Goal: Task Accomplishment & Management: Manage account settings

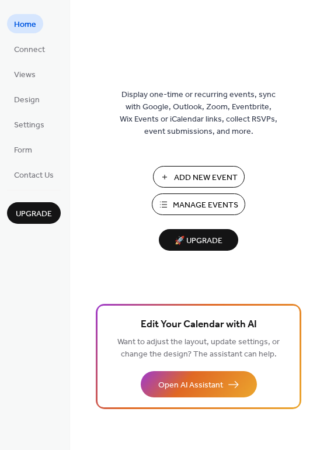
click at [216, 205] on span "Manage Events" at bounding box center [205, 205] width 65 height 12
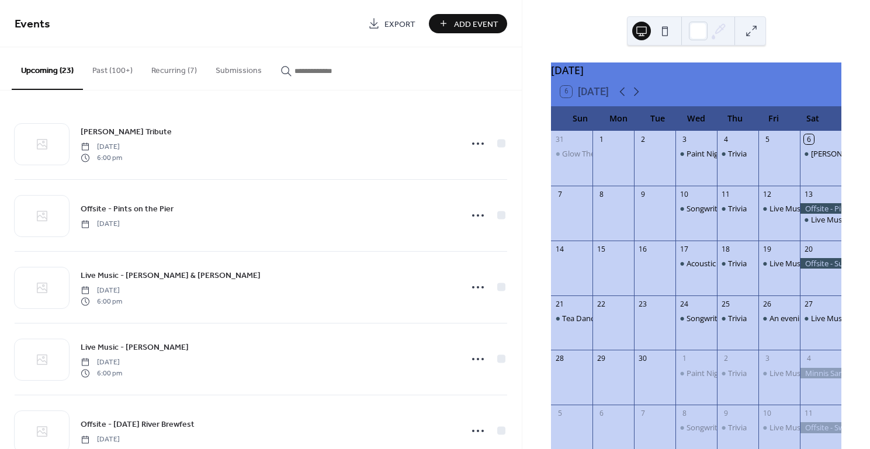
click at [110, 63] on button "Past (100+)" at bounding box center [112, 67] width 59 height 41
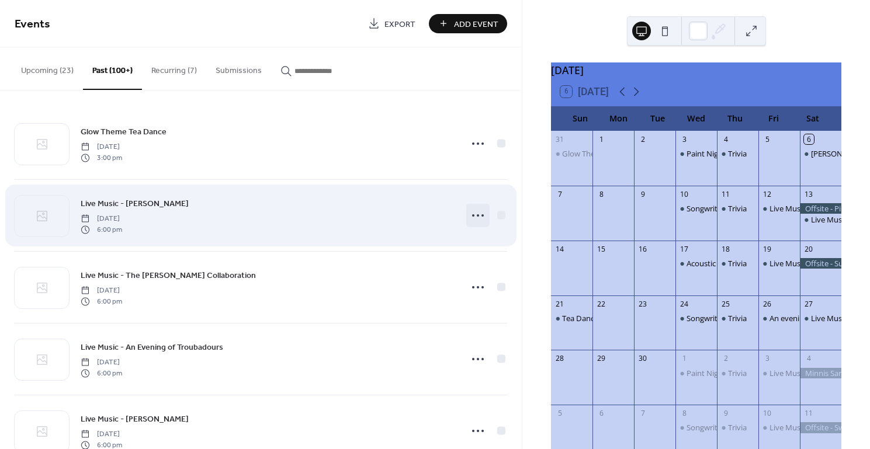
click at [477, 214] on icon at bounding box center [478, 215] width 19 height 19
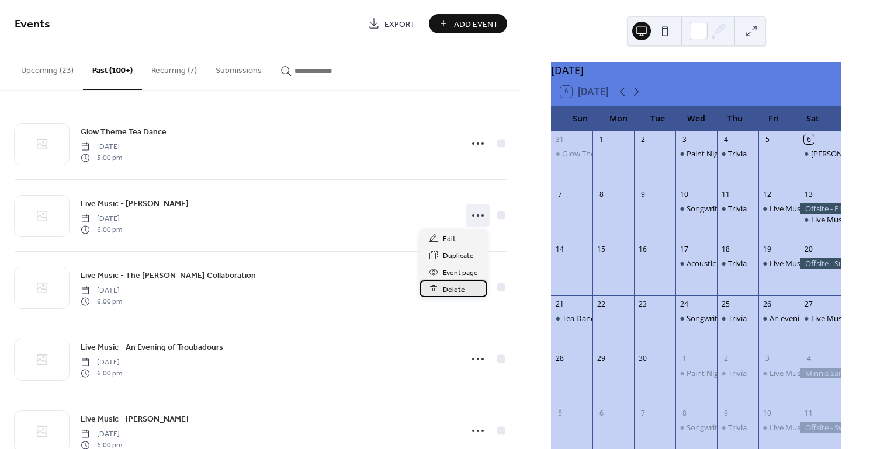
click at [456, 288] on span "Delete" at bounding box center [454, 290] width 22 height 12
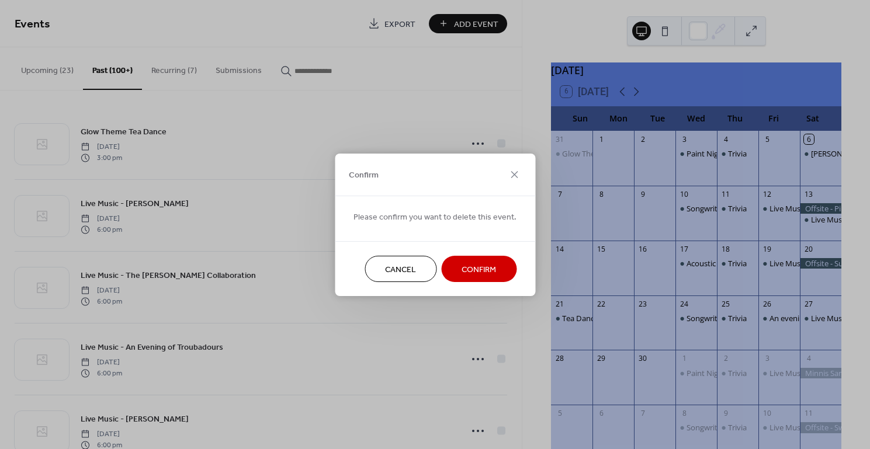
click at [465, 268] on span "Confirm" at bounding box center [479, 270] width 34 height 12
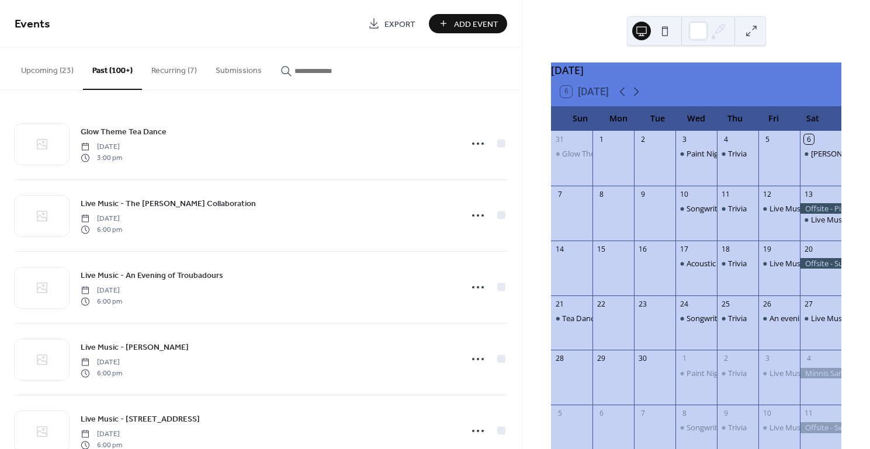
click at [172, 68] on button "Recurring (7)" at bounding box center [174, 67] width 64 height 41
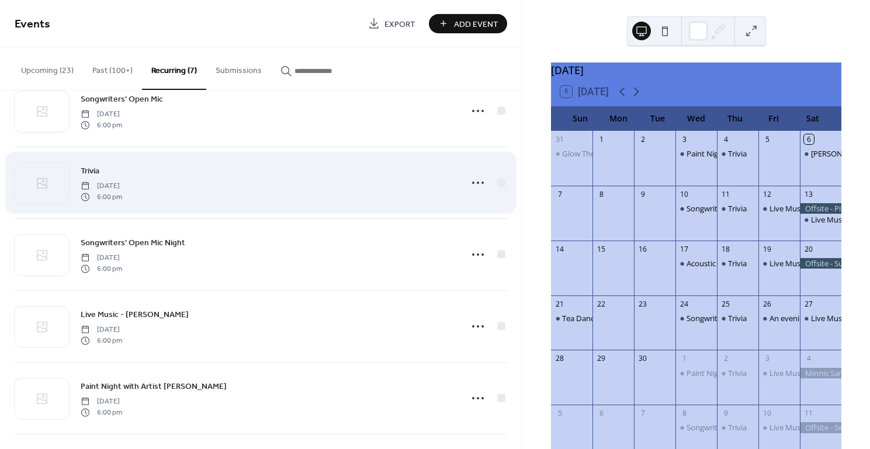
scroll to position [106, 0]
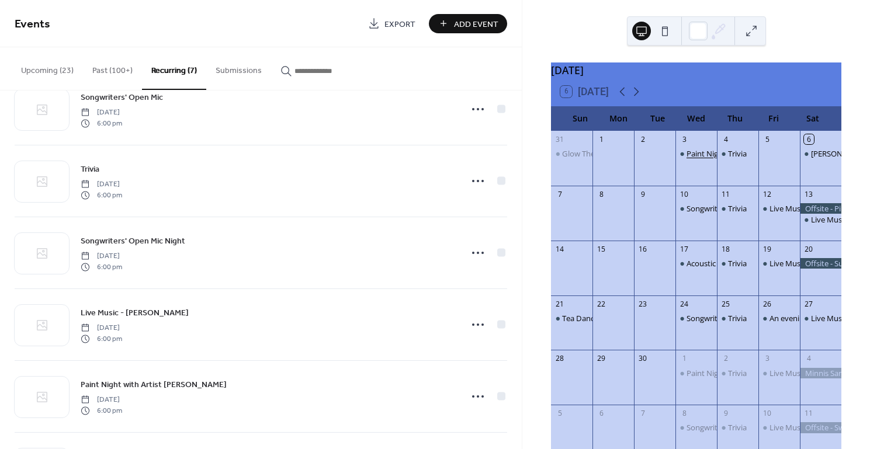
click at [696, 159] on div "Paint Night with Artist [PERSON_NAME]" at bounding box center [755, 153] width 137 height 11
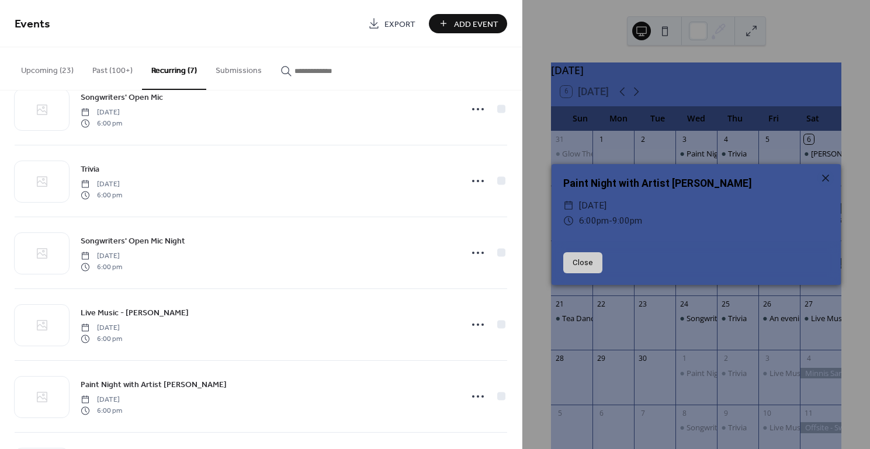
click at [594, 255] on button "Close" at bounding box center [582, 262] width 39 height 21
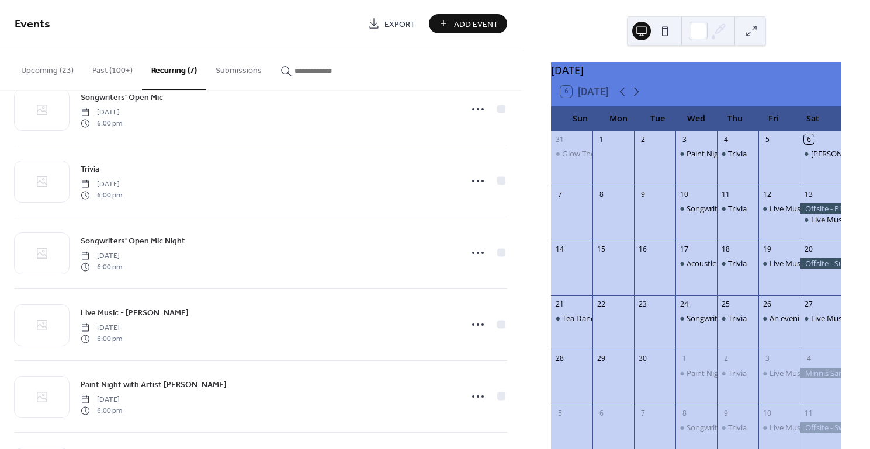
click at [40, 72] on button "Upcoming (23)" at bounding box center [47, 67] width 71 height 41
